Goal: Task Accomplishment & Management: Manage account settings

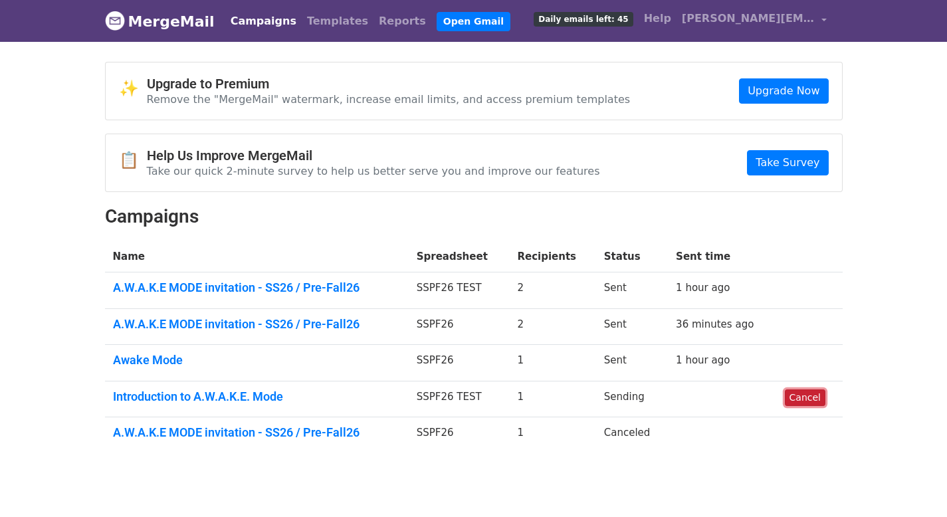
click at [798, 397] on link "Cancel" at bounding box center [804, 397] width 41 height 17
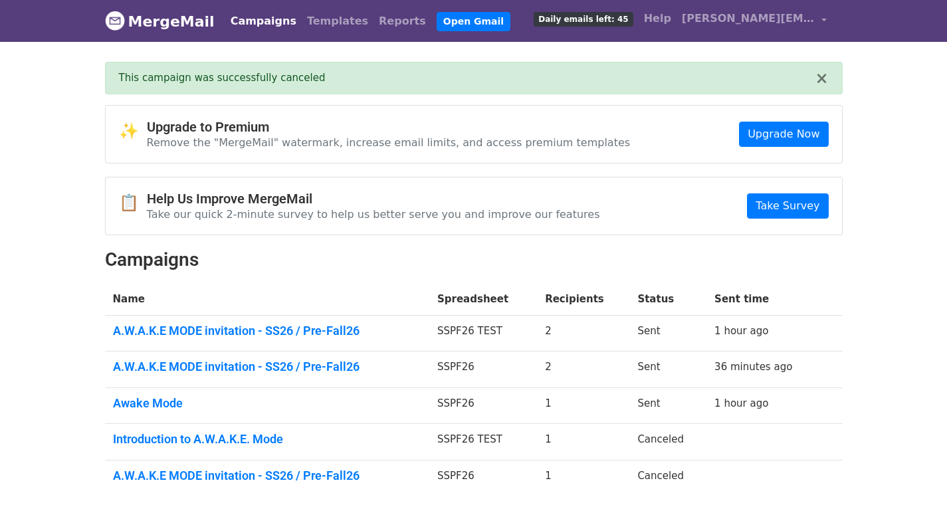
click at [254, 21] on link "Campaigns" at bounding box center [263, 21] width 76 height 27
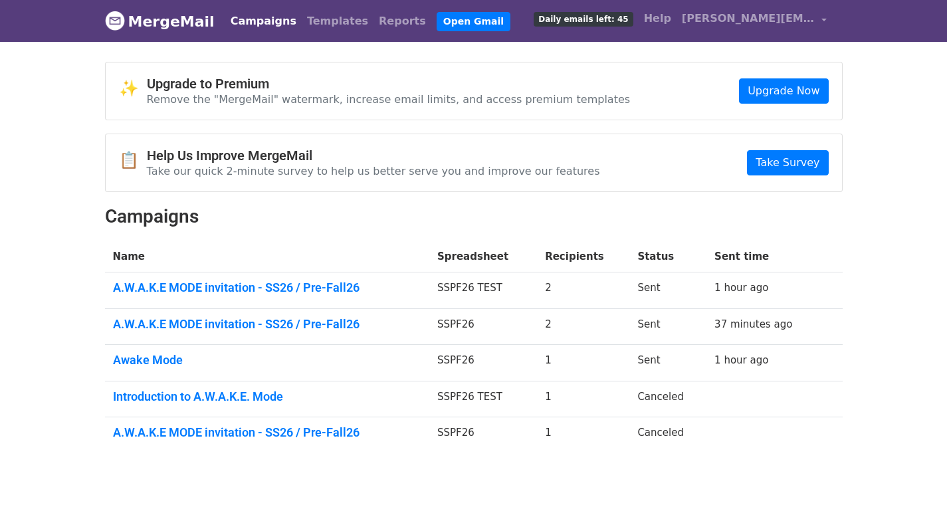
click at [362, 99] on p "Remove the "MergeMail" watermark, increase email limits, and access premium tem…" at bounding box center [389, 99] width 484 height 14
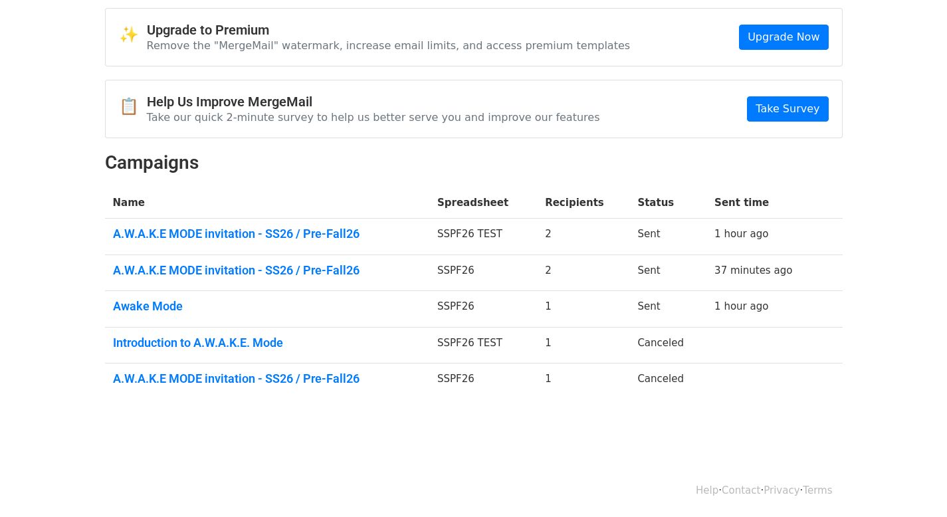
scroll to position [54, 0]
click at [557, 306] on td "1" at bounding box center [583, 308] width 92 height 37
click at [168, 305] on link "Awake Mode" at bounding box center [267, 305] width 309 height 15
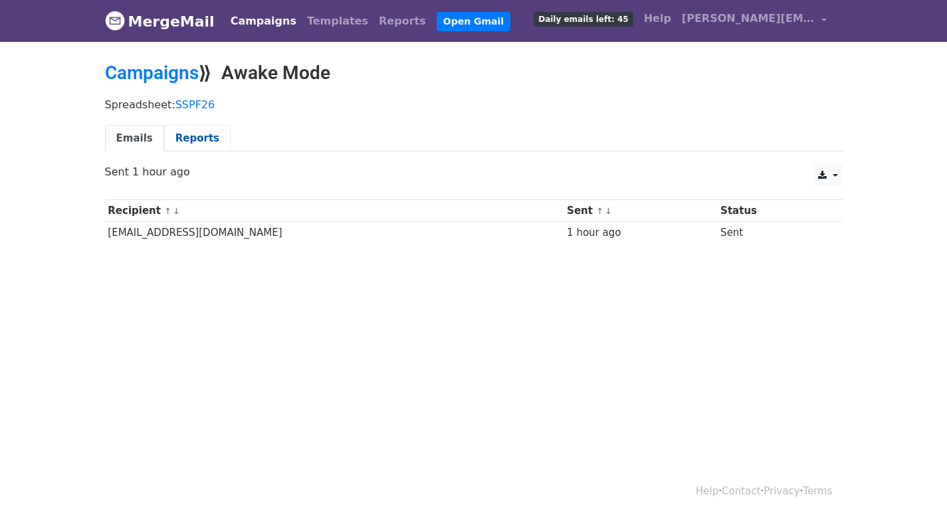
click at [195, 139] on link "Reports" at bounding box center [197, 138] width 66 height 27
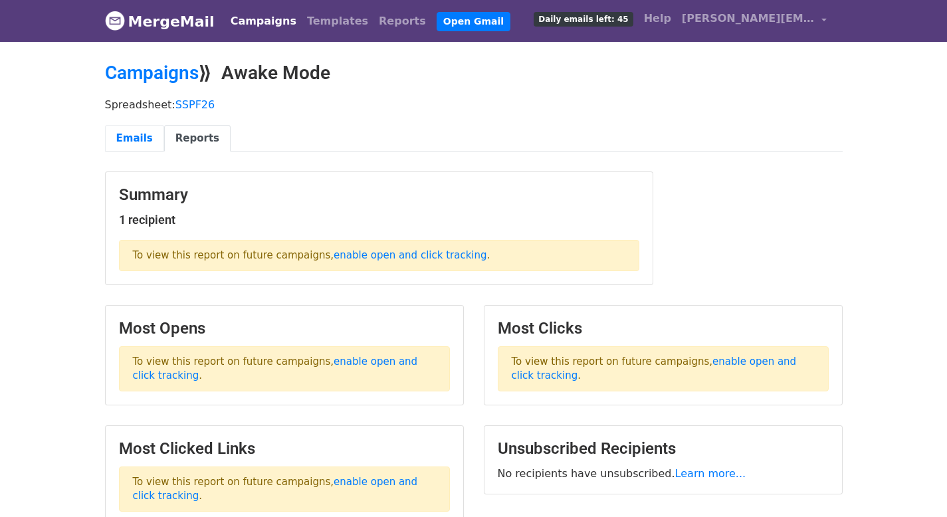
click at [132, 139] on link "Emails" at bounding box center [134, 138] width 59 height 27
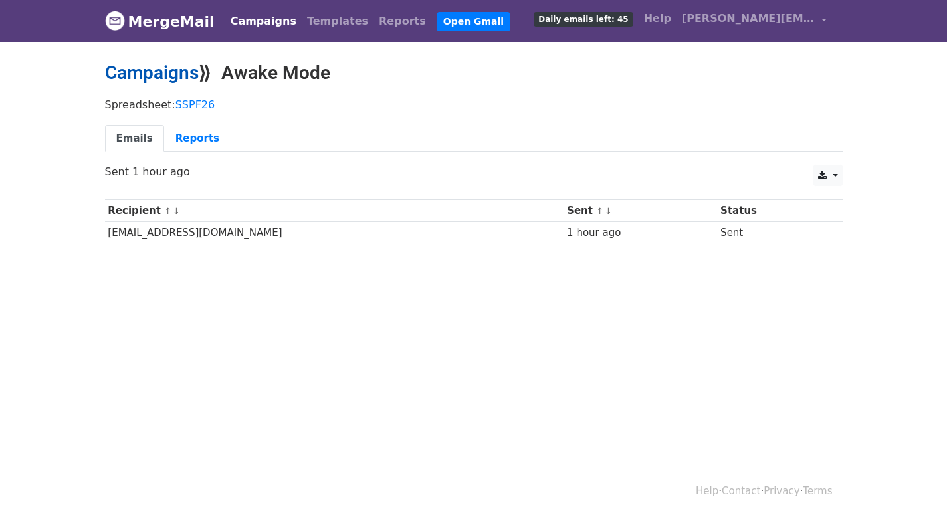
click at [153, 70] on link "Campaigns" at bounding box center [152, 73] width 94 height 22
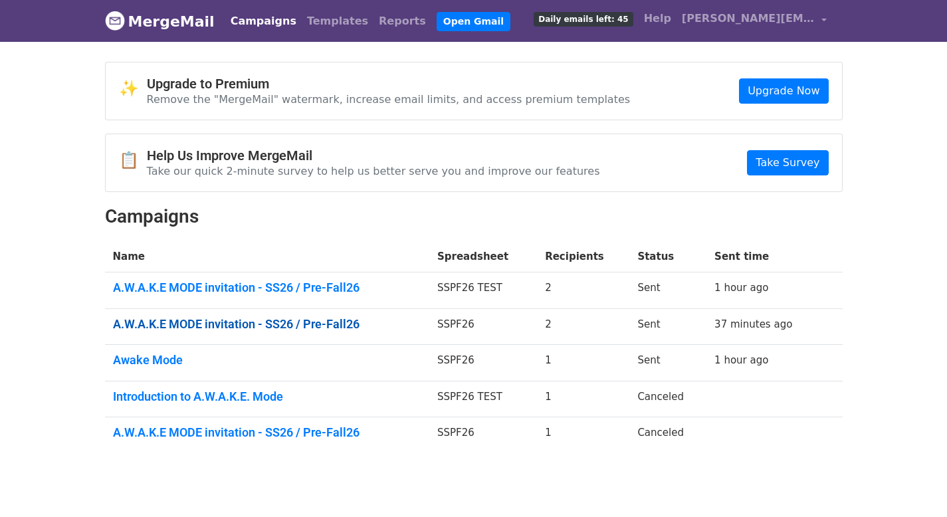
click at [331, 326] on link "A.W.A.K.E MODE invitation - SS26 / Pre-Fall26" at bounding box center [267, 324] width 309 height 15
click at [238, 284] on link "A.W.A.K.E MODE invitation - SS26 / Pre-Fall26" at bounding box center [267, 287] width 309 height 15
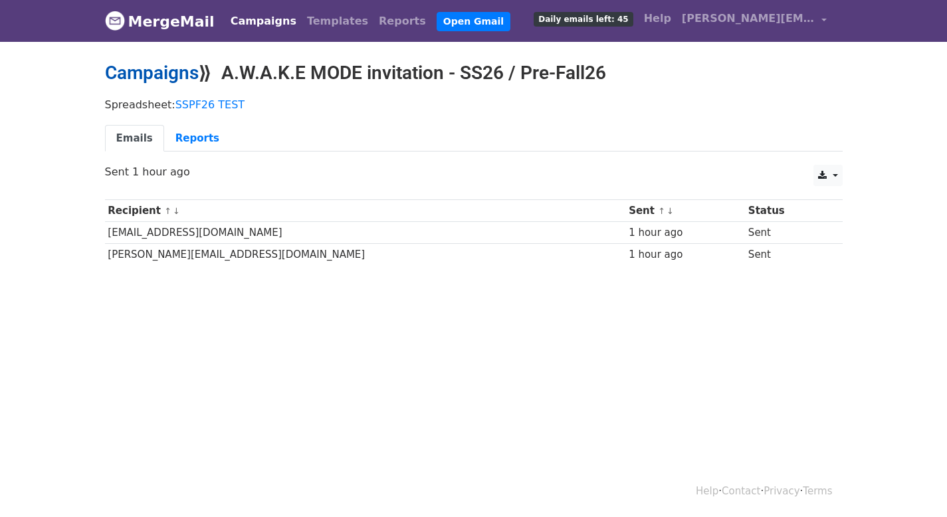
click at [147, 75] on link "Campaigns" at bounding box center [152, 73] width 94 height 22
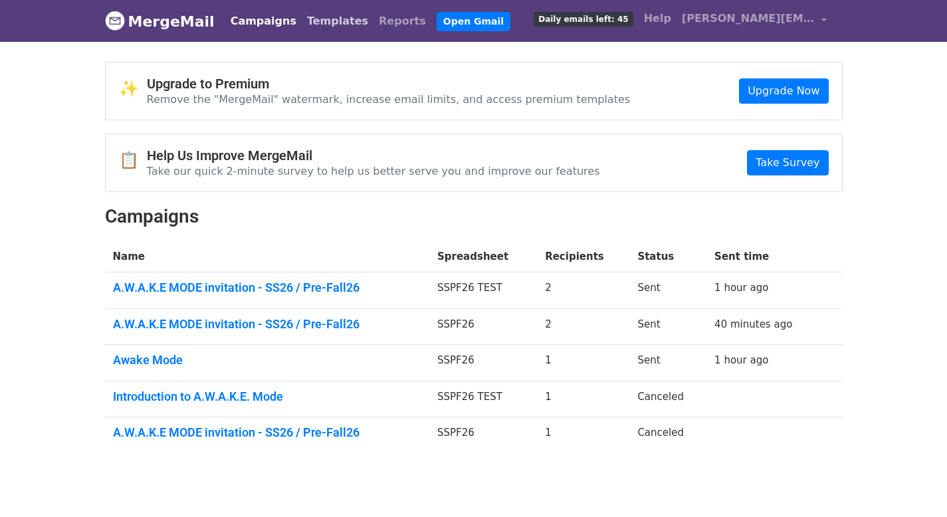
click at [322, 16] on link "Templates" at bounding box center [338, 21] width 72 height 27
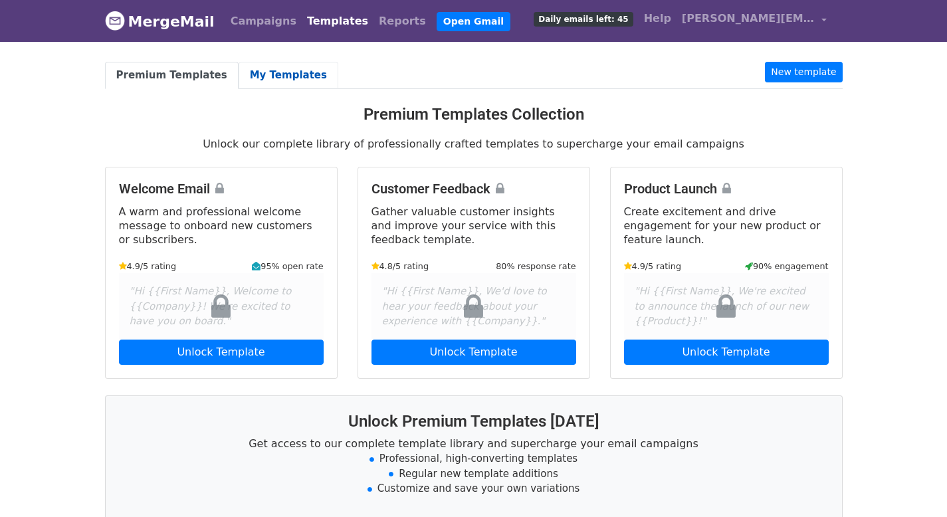
click at [269, 65] on link "My Templates" at bounding box center [288, 75] width 100 height 27
